Goal: Complete application form

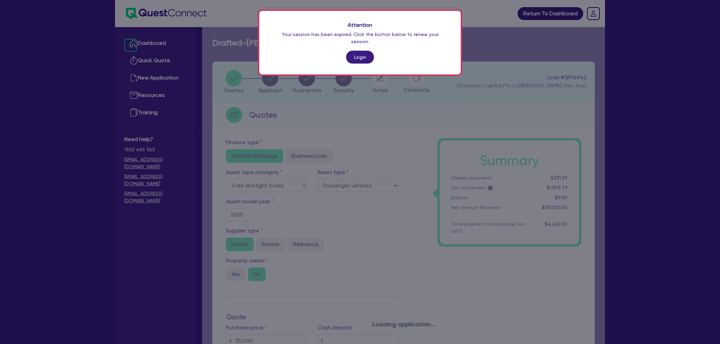
select select "CARS_AND_LIGHT_TRUCKS"
select select "PASSENGER_VEHICLES"
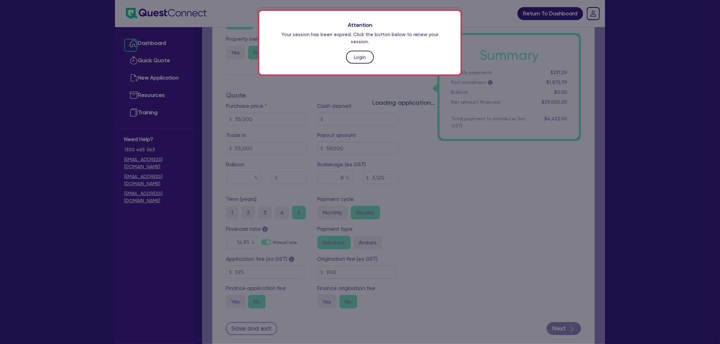
click at [359, 51] on link "Login" at bounding box center [360, 57] width 28 height 13
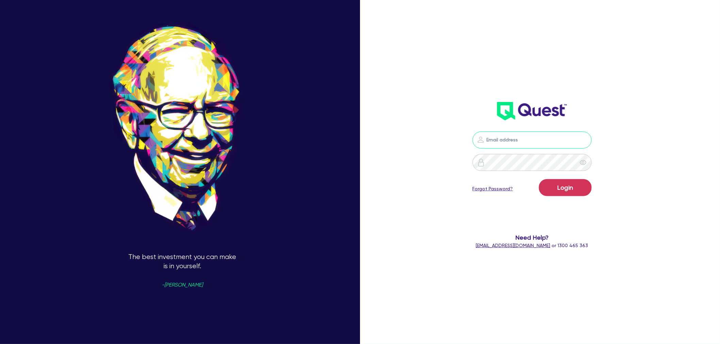
type input "[EMAIL_ADDRESS][PERSON_NAME][DOMAIN_NAME]"
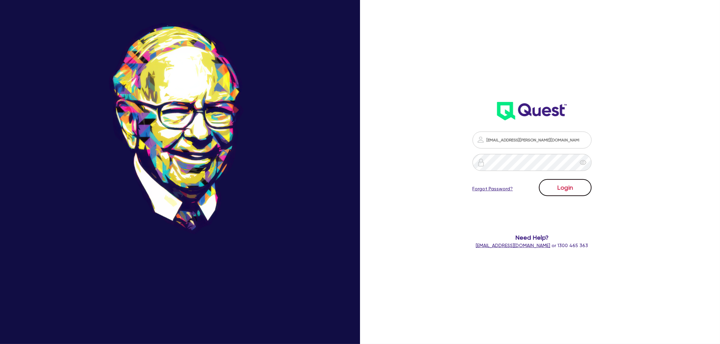
click at [571, 183] on button "Login" at bounding box center [565, 187] width 53 height 17
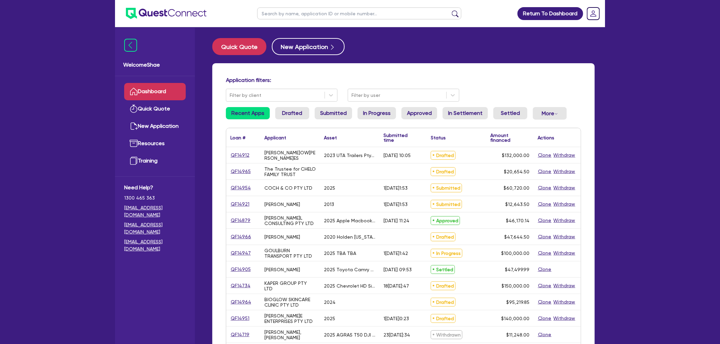
click at [344, 9] on input "text" at bounding box center [359, 13] width 204 height 12
type input "14942"
click at [450, 10] on button "submit" at bounding box center [455, 15] width 11 height 10
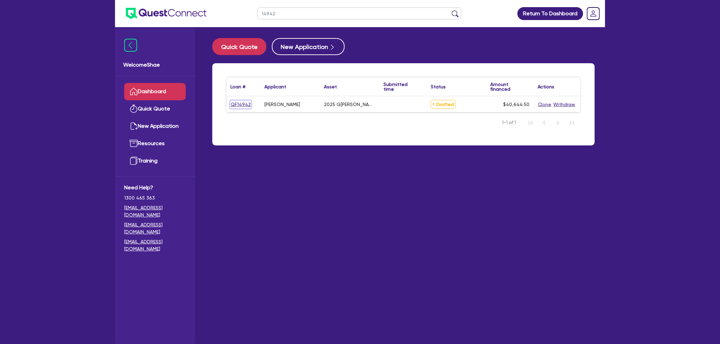
click at [242, 103] on link "QF14942" at bounding box center [240, 105] width 21 height 8
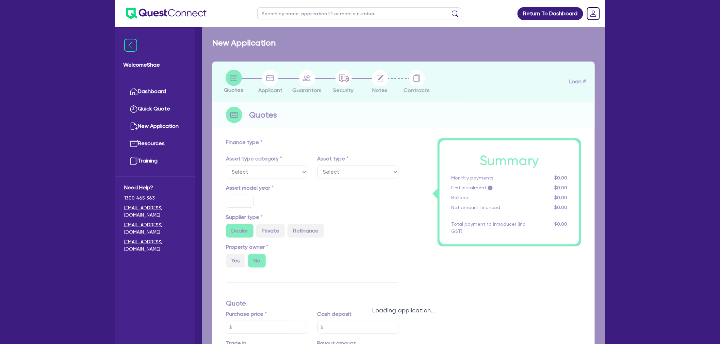
select select "CARS_AND_LIGHT_TRUCKS"
type input "2025"
type input "35,000"
type input "55,000"
type input "59,000"
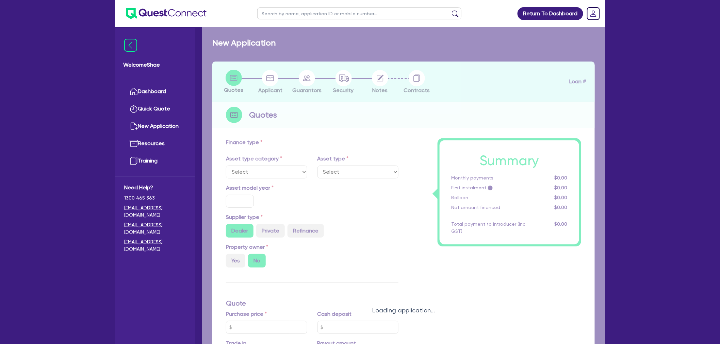
type input "8"
type input "3,251.56"
type input "14.95"
type input "900"
select select "PASSENGER_VEHICLES"
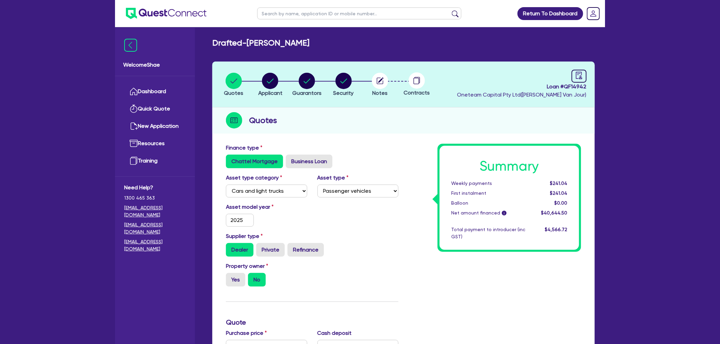
click at [293, 71] on header "Quotes Applicant [GEOGRAPHIC_DATA] Security Notes Contracts Loan # QF14942 Onet…" at bounding box center [403, 85] width 382 height 46
click at [310, 78] on circle "button" at bounding box center [307, 81] width 16 height 16
select select "MR"
select select "QLD"
select select "DE_FACTO"
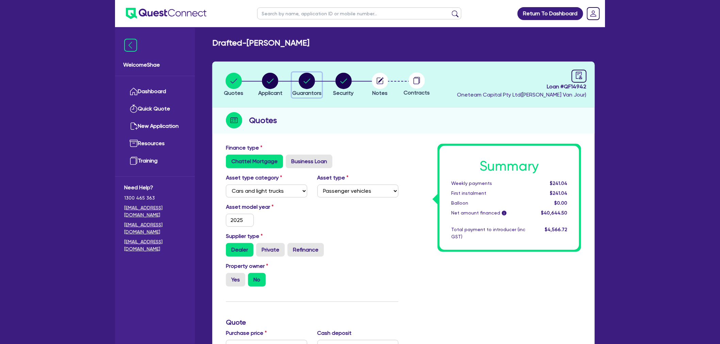
select select "CASH"
select select "VEHICLE_LOAN"
select select "PERSONAL_LOAN"
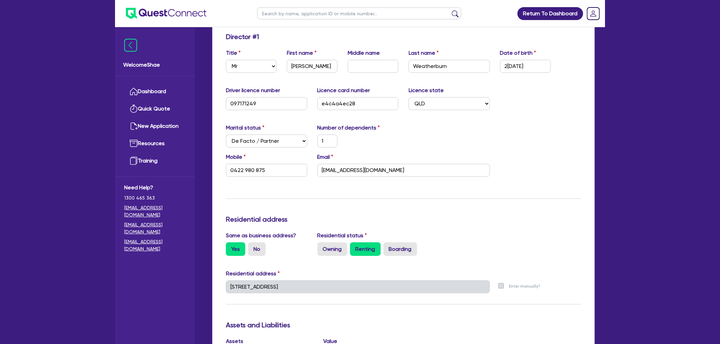
scroll to position [113, 0]
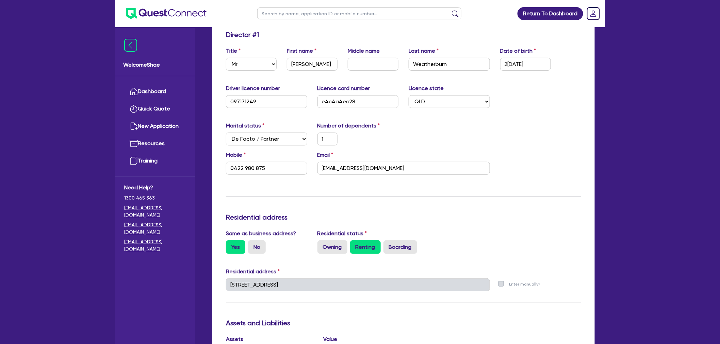
click at [140, 257] on div "Welcome Shae Dashboard Quick Quote New Application Ref Company Ref Salesperson …" at bounding box center [360, 291] width 490 height 809
drag, startPoint x: 400, startPoint y: 169, endPoint x: 278, endPoint y: 168, distance: 122.4
click at [267, 169] on div "Mobile [PHONE_NUMBER] Email [EMAIL_ADDRESS][DOMAIN_NAME]" at bounding box center [403, 165] width 365 height 29
drag, startPoint x: 278, startPoint y: 167, endPoint x: 191, endPoint y: 166, distance: 87.1
click at [191, 166] on div "Welcome Shae Dashboard Quick Quote New Application Ref Company Ref Salesperson …" at bounding box center [360, 291] width 490 height 809
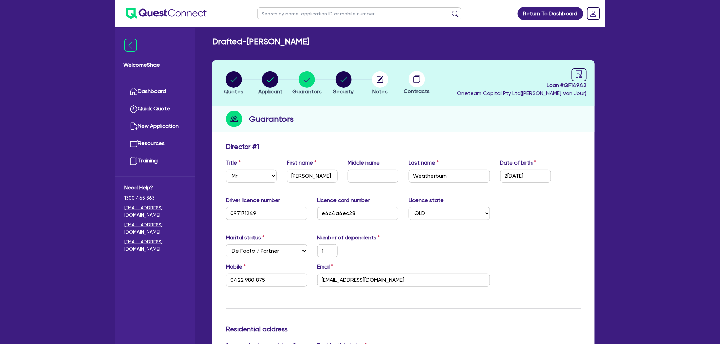
scroll to position [0, 0]
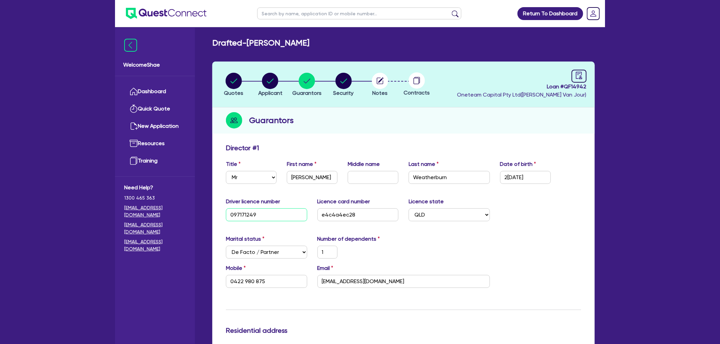
click at [243, 215] on input "097171249" at bounding box center [266, 214] width 81 height 13
click at [339, 213] on input "e4c4a4ec28" at bounding box center [357, 214] width 81 height 13
click at [579, 73] on icon "audit" at bounding box center [578, 75] width 7 height 7
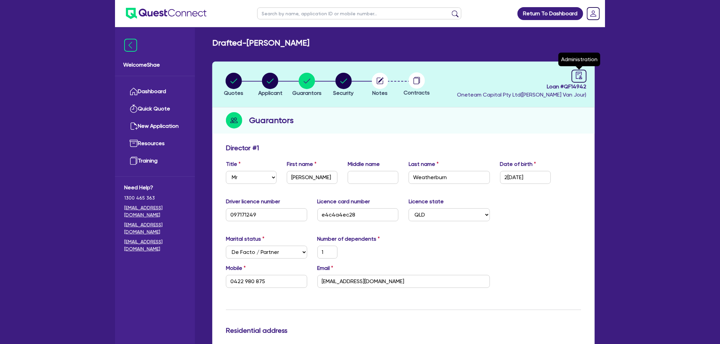
select select "DRAFTED_NEW"
select select "Other"
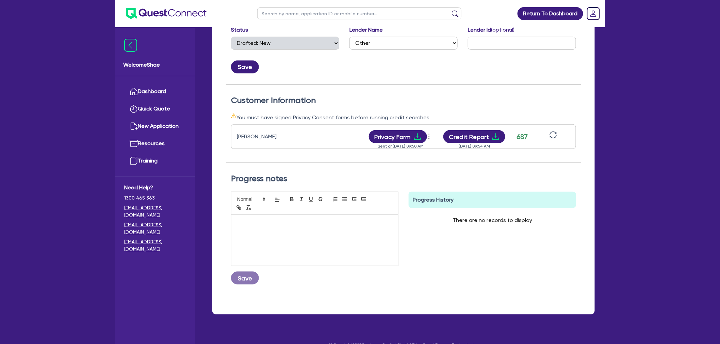
scroll to position [147, 0]
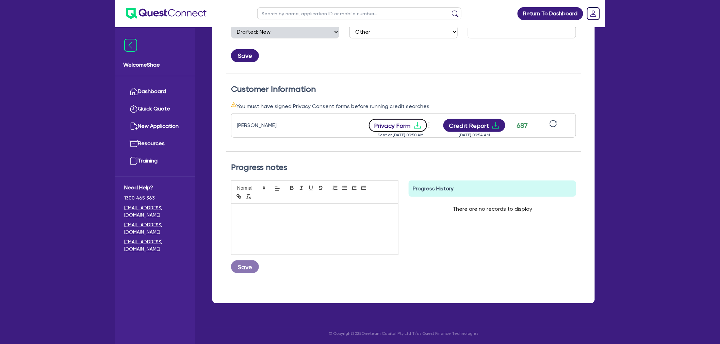
click at [396, 121] on button "Privacy Form" at bounding box center [398, 125] width 58 height 13
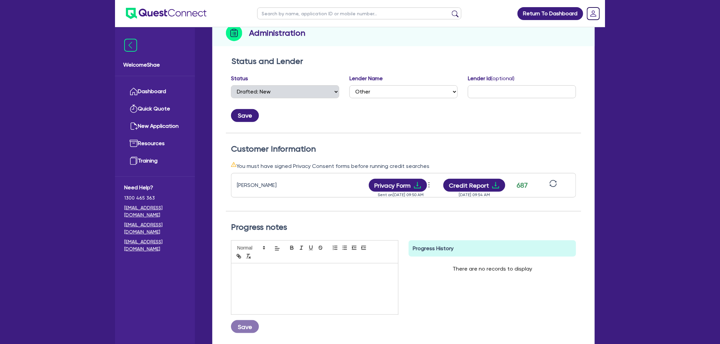
scroll to position [0, 0]
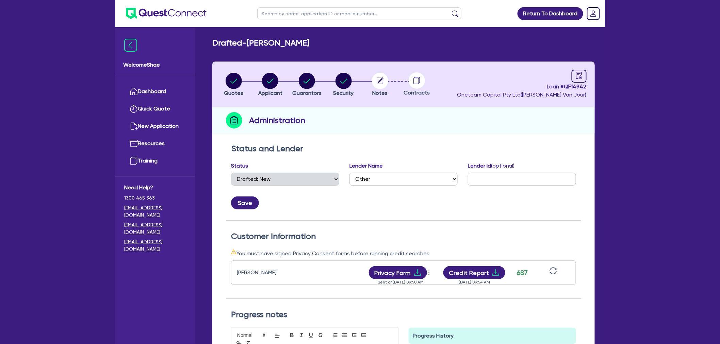
click at [380, 80] on icon "button" at bounding box center [380, 80] width 5 height 5
select select "Other"
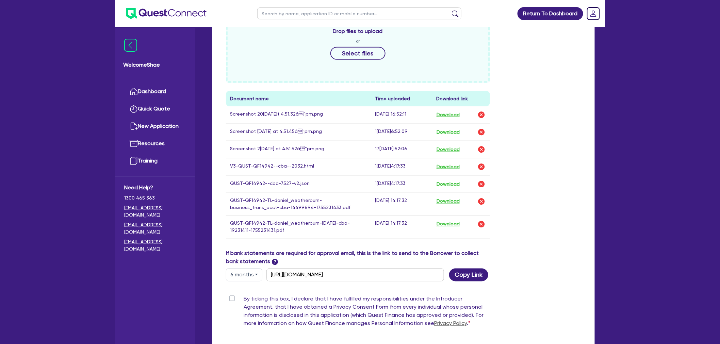
scroll to position [340, 0]
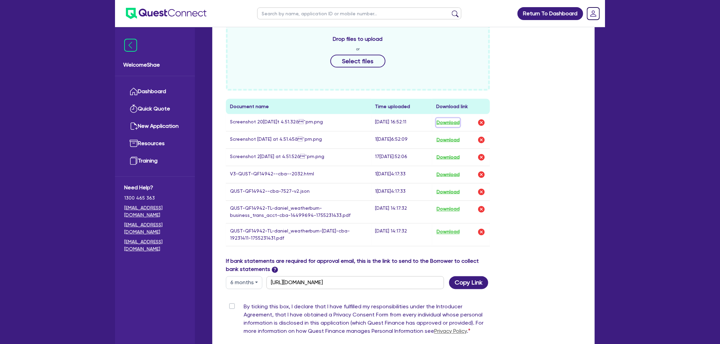
click at [446, 121] on button "Download" at bounding box center [448, 122] width 24 height 9
click at [446, 136] on button "Download" at bounding box center [448, 140] width 24 height 9
click at [446, 156] on button "Download" at bounding box center [448, 157] width 24 height 9
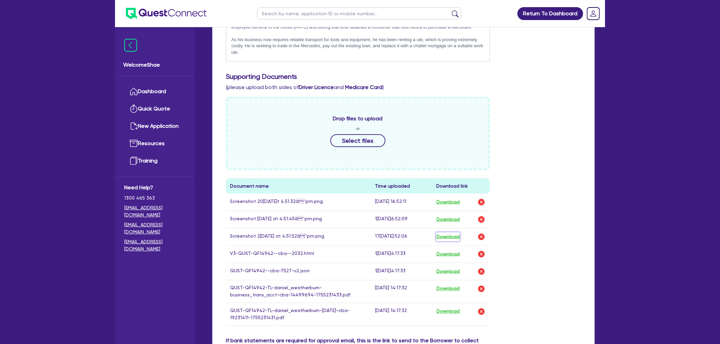
scroll to position [113, 0]
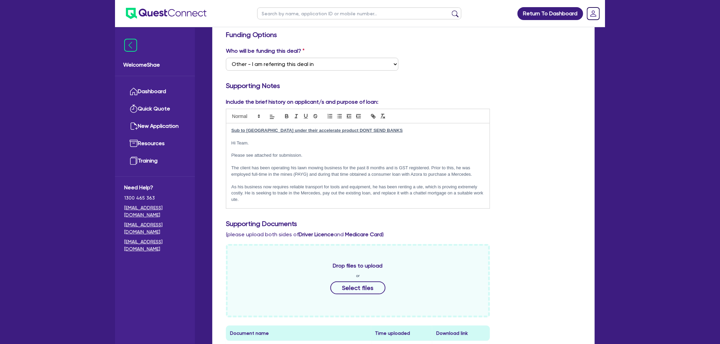
click at [72, 300] on div "Return To Dashboard Edit Profile Logout Welcome Shae Dashboard Quick Quote New …" at bounding box center [360, 268] width 720 height 763
click at [239, 169] on p "The client has been operating his lawn mowing business for the past 8 months an…" at bounding box center [357, 171] width 253 height 13
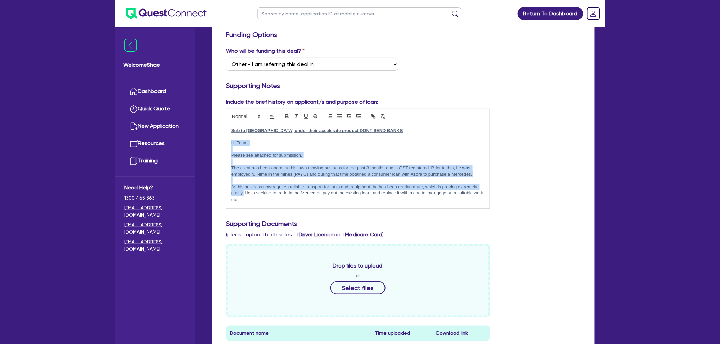
drag, startPoint x: 232, startPoint y: 143, endPoint x: 244, endPoint y: 192, distance: 50.7
click at [244, 192] on div "Sub to [GEOGRAPHIC_DATA] under their accelerate product DONT SEND BANKS Hi Team…" at bounding box center [357, 165] width 263 height 85
copy div "Hi Team. Please see attached for submission. The client has been operating his …"
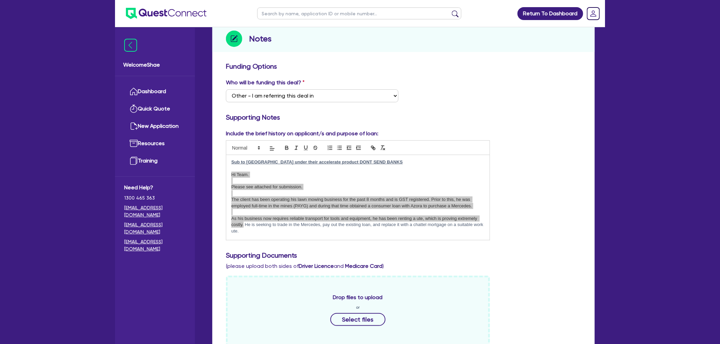
scroll to position [0, 0]
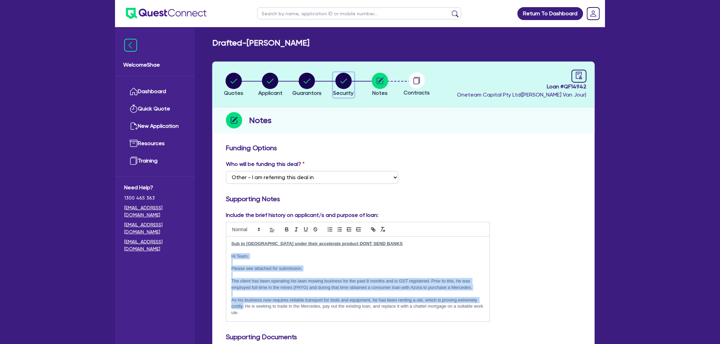
click at [345, 83] on circle "button" at bounding box center [343, 81] width 16 height 16
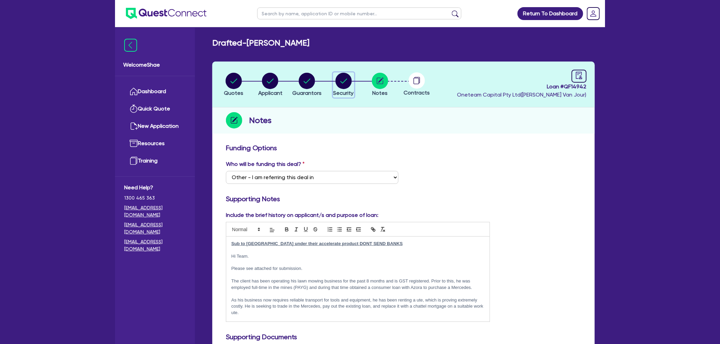
select select "CARS_AND_LIGHT_TRUCKS"
select select "PASSENGER_VEHICLES"
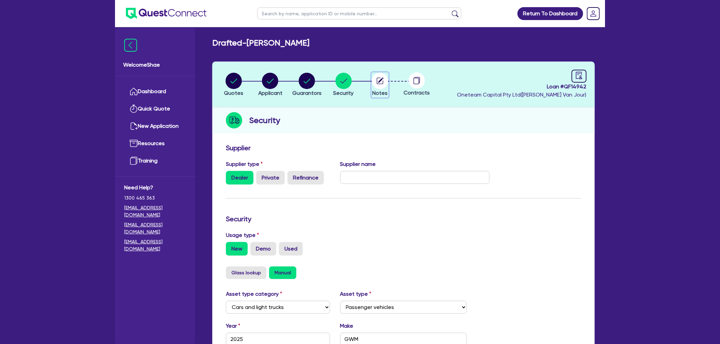
click at [387, 82] on circle "button" at bounding box center [380, 81] width 16 height 16
select select "Other"
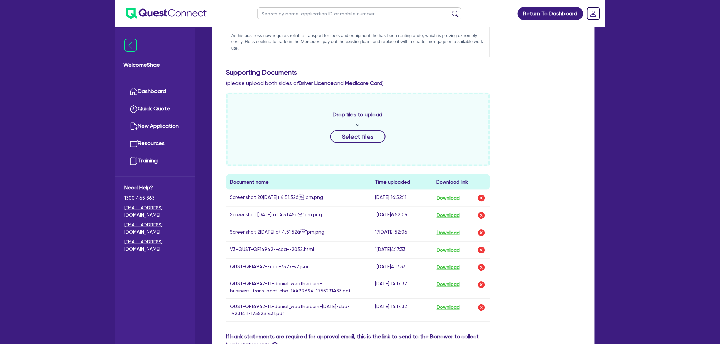
scroll to position [419, 0]
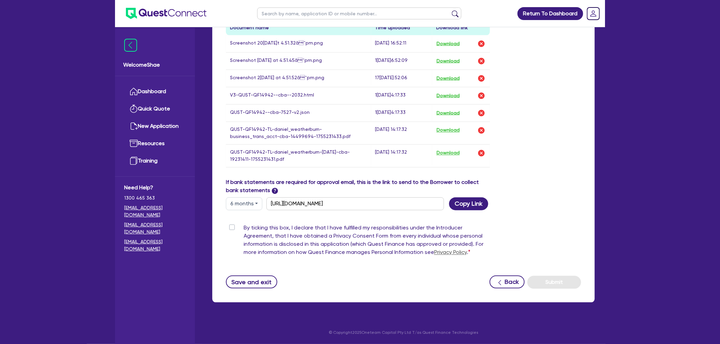
click at [244, 229] on label "By ticking this box, I declare that I have fulfilled my responsibilities under …" at bounding box center [367, 241] width 246 height 35
click at [229, 229] on input "By ticking this box, I declare that I have fulfilled my responsibilities under …" at bounding box center [228, 227] width 5 height 6
checkbox input "true"
click at [568, 283] on button "Submit" at bounding box center [554, 282] width 54 height 13
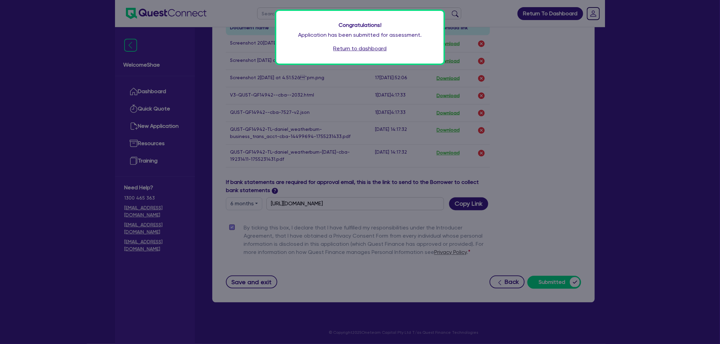
click at [356, 47] on link "Return to dashboard" at bounding box center [359, 49] width 53 height 8
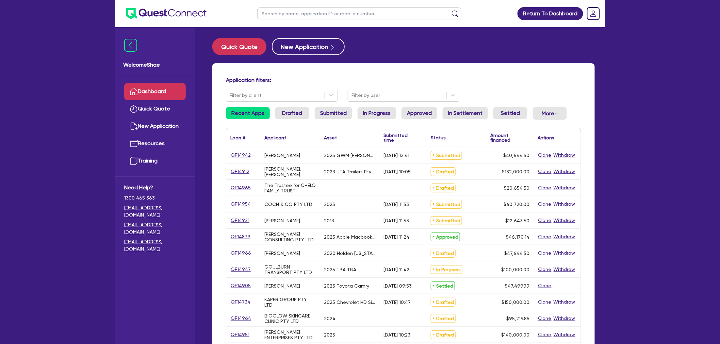
select select "CARS_AND_LIGHT_TRUCKS"
select select "PASSENGER_VEHICLES"
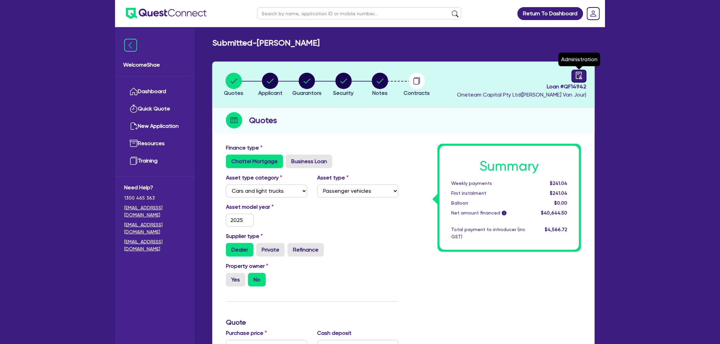
click at [574, 76] on link at bounding box center [578, 76] width 15 height 13
select select "SUBMITTED_NEW"
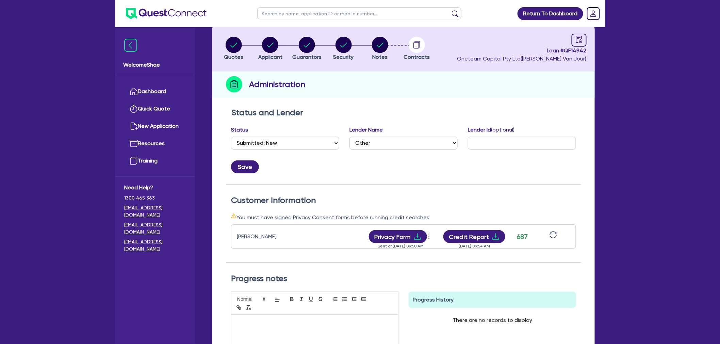
scroll to position [113, 0]
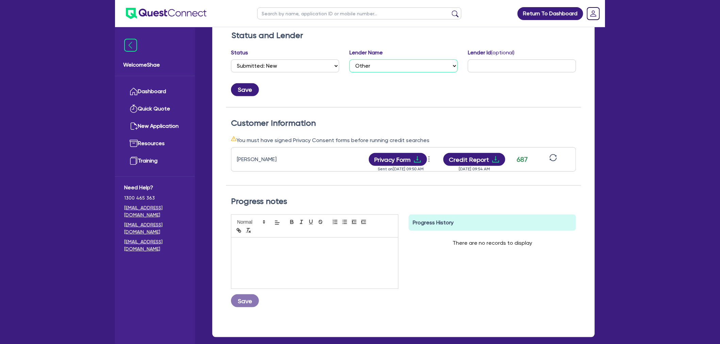
click at [397, 67] on select "Select AAMF AFS Alex Bank Angle Finance Azora Banjo BigStone BOQ Finance Brande…" at bounding box center [403, 66] width 108 height 13
select select "Azora"
click at [349, 60] on select "Select AAMF AFS Alex Bank Angle Finance Azora Banjo BigStone BOQ Finance Brande…" at bounding box center [403, 66] width 108 height 13
click at [480, 65] on input "text" at bounding box center [522, 66] width 108 height 13
paste input "1724043"
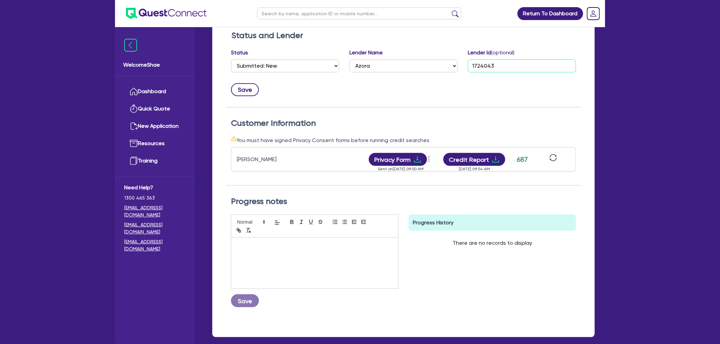
type input "1724043"
click at [250, 90] on button "Save" at bounding box center [245, 89] width 28 height 13
click at [384, 93] on div "Save" at bounding box center [403, 87] width 355 height 18
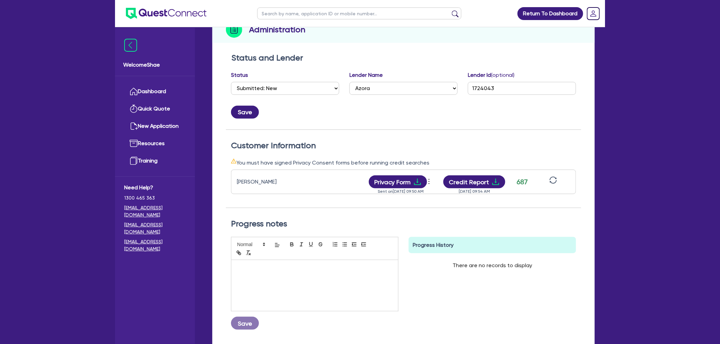
scroll to position [76, 0]
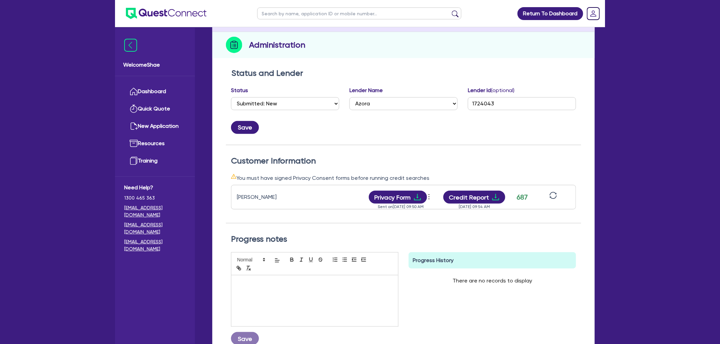
click at [278, 17] on input "text" at bounding box center [359, 13] width 204 height 12
type input "coch"
click button "submit" at bounding box center [455, 15] width 11 height 10
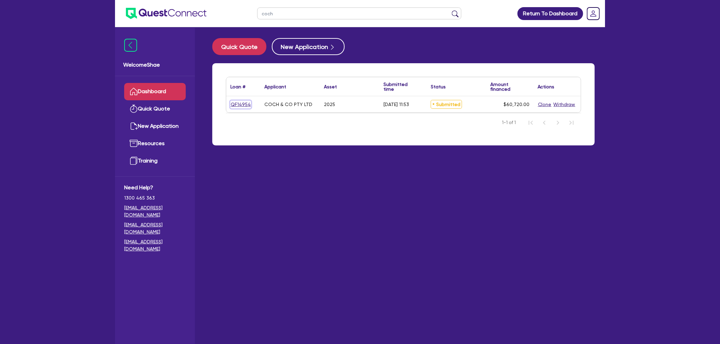
click at [243, 103] on link "QF14954" at bounding box center [240, 105] width 21 height 8
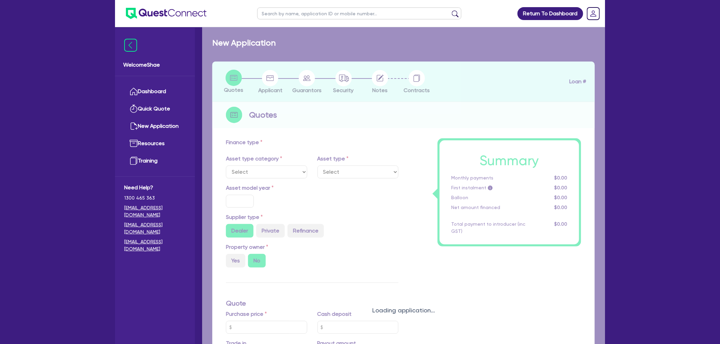
select select "TERTIARY_ASSETS"
type input "2025"
radio input "true"
type input "75,900"
type input "15,180"
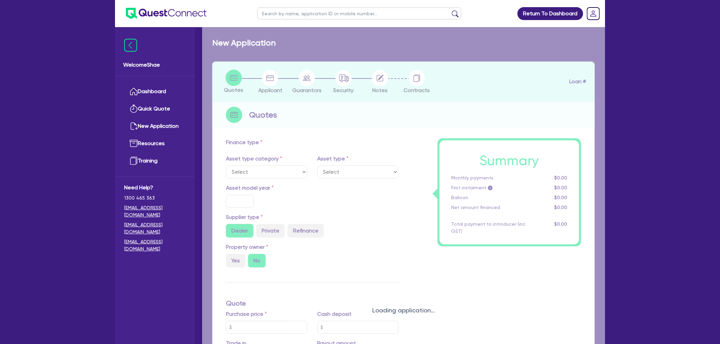
type input "5"
type input "3,036"
type input "10.5"
select select "BEAUTY_EQUIPMENT"
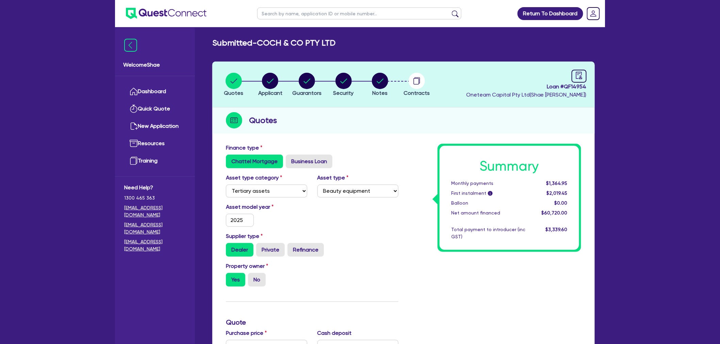
click at [574, 87] on span "Loan # QF14954" at bounding box center [526, 87] width 120 height 8
copy span "QF14954"
